Goal: Check status

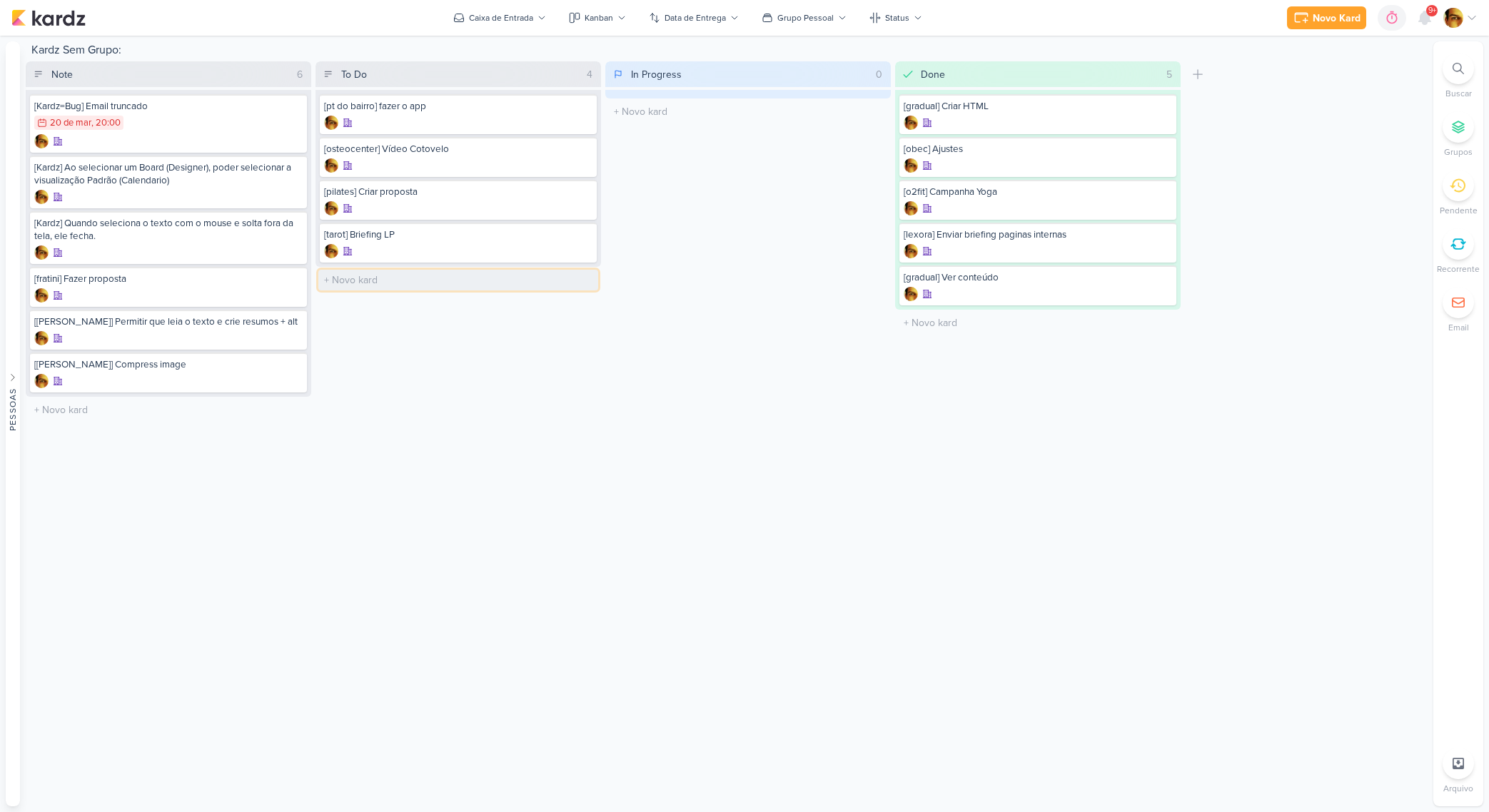
click at [396, 280] on input "text" at bounding box center [458, 280] width 280 height 21
type input "[o2fit] Campanhas Outubro"
type input "["
type input "[ptdobairro] Relatorio"
type input "[cosmoclinic] Relatorio"
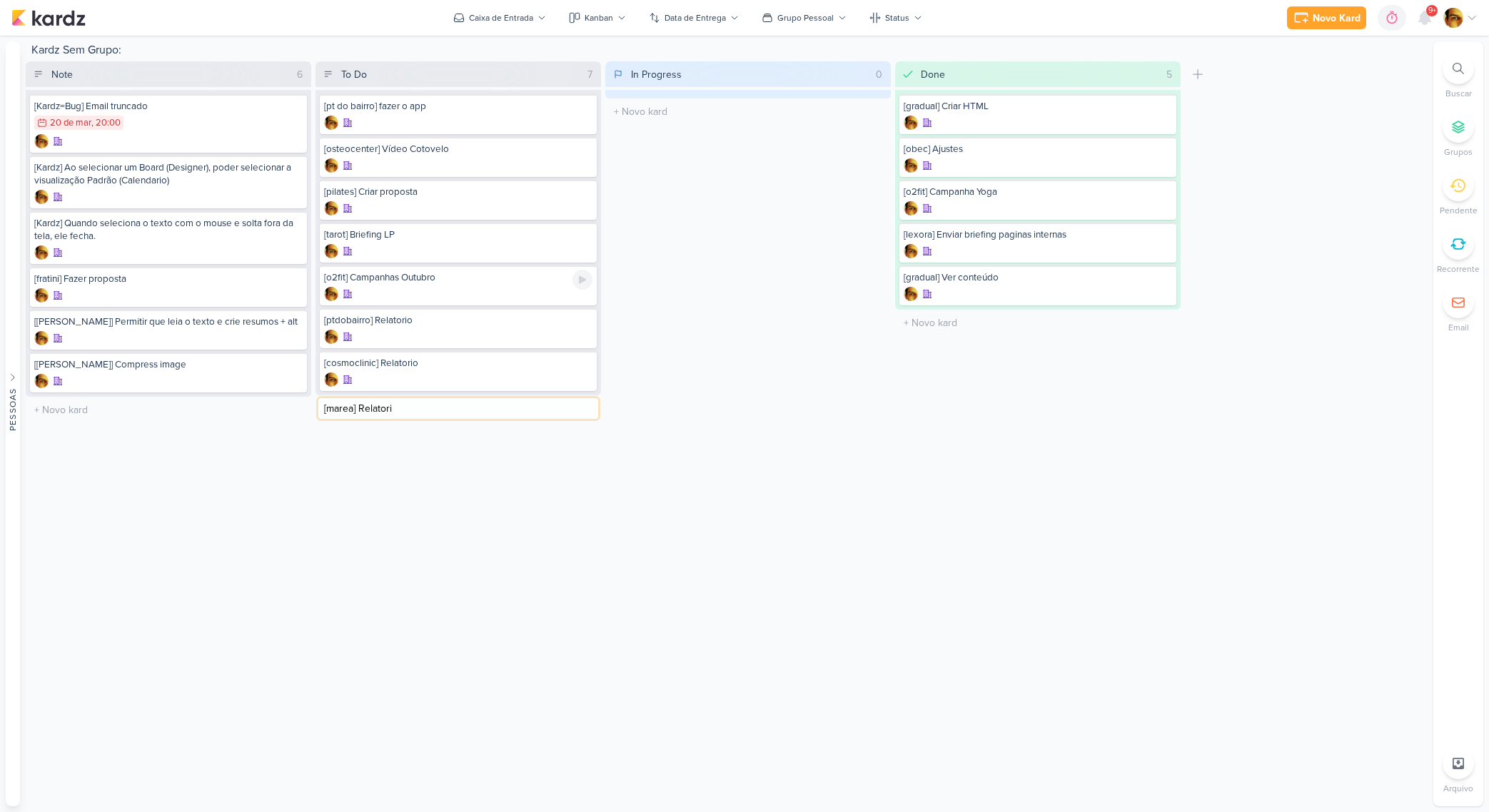
type input "[marea] Relatorio"
type input "[quintal] Relatorio"
type input "[roncato] NF"
type input "[outbrain] NF"
click at [693, 347] on div "In Progress 0 Mover Para Esquerda Mover Para Direita [GEOGRAPHIC_DATA] O título…" at bounding box center [748, 326] width 286 height 532
